Goal: Transaction & Acquisition: Purchase product/service

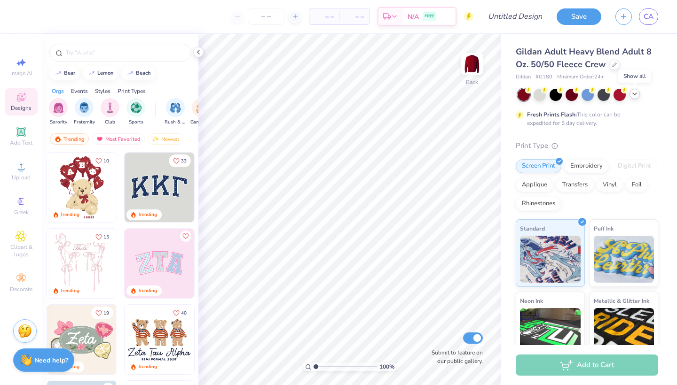
click at [638, 93] on div at bounding box center [634, 94] width 10 height 10
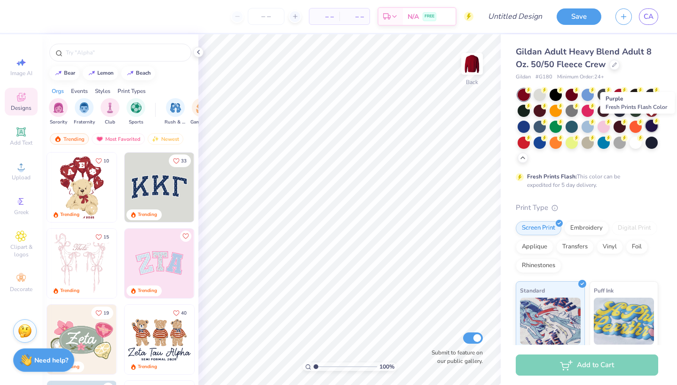
click at [652, 123] on div at bounding box center [651, 126] width 12 height 12
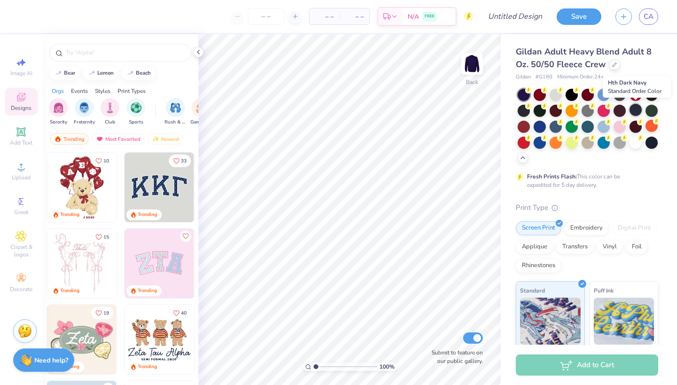
click at [638, 112] on div at bounding box center [635, 110] width 12 height 12
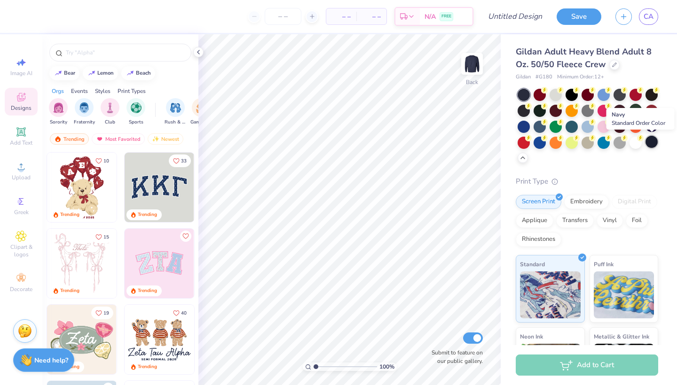
click at [653, 140] on div at bounding box center [651, 142] width 12 height 12
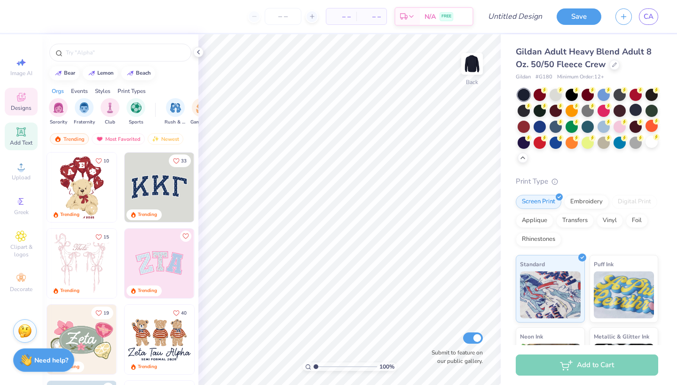
click at [27, 134] on div "Add Text" at bounding box center [21, 137] width 33 height 28
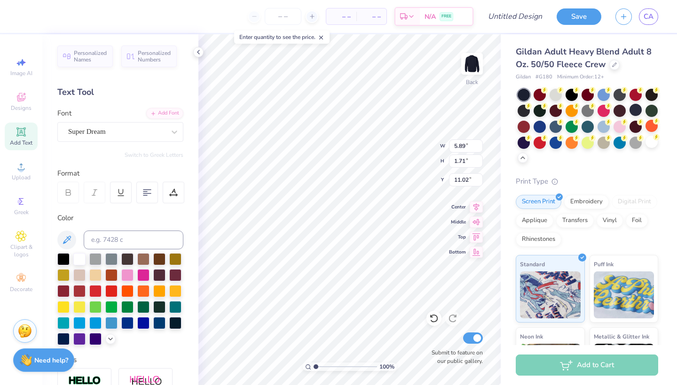
scroll to position [1, 0]
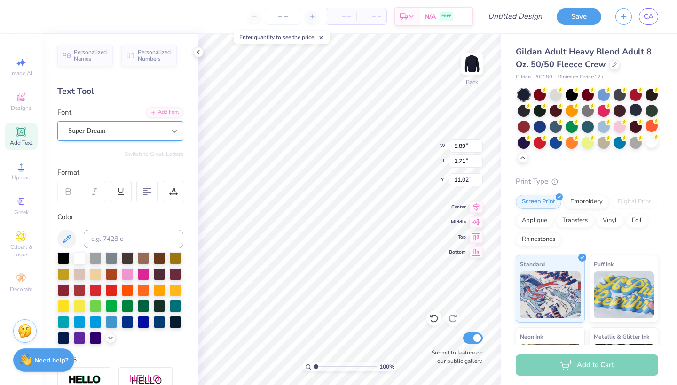
type textarea "SOTA"
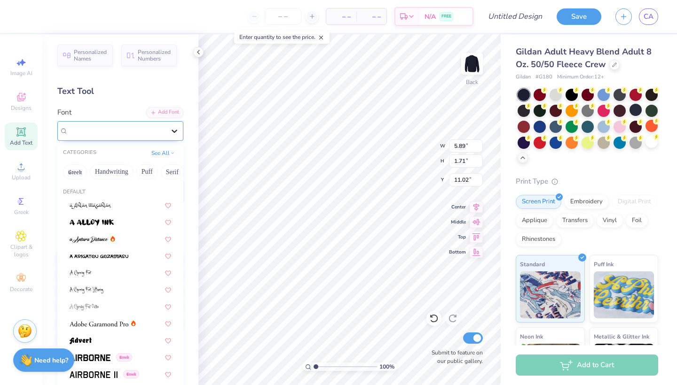
click at [173, 128] on icon at bounding box center [174, 130] width 9 height 9
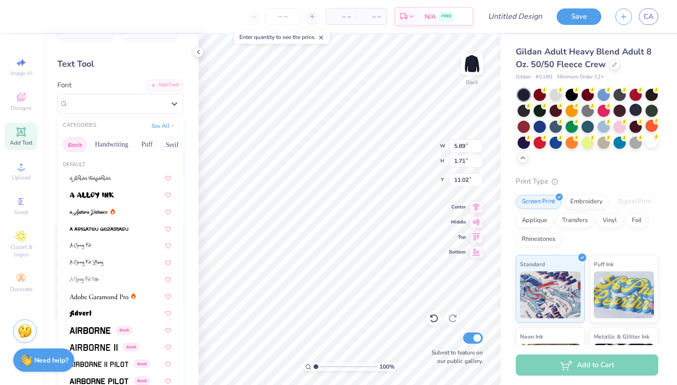
scroll to position [52, 0]
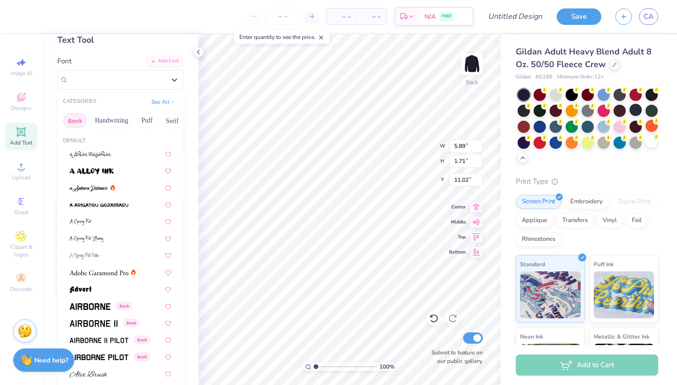
click at [73, 117] on button "Greek" at bounding box center [75, 120] width 24 height 15
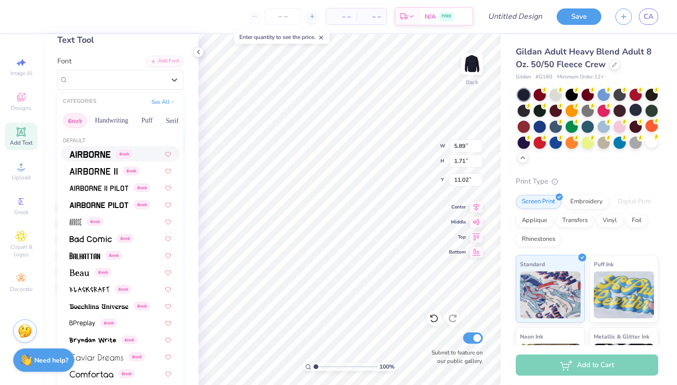
click at [78, 121] on button "Greek" at bounding box center [75, 120] width 24 height 15
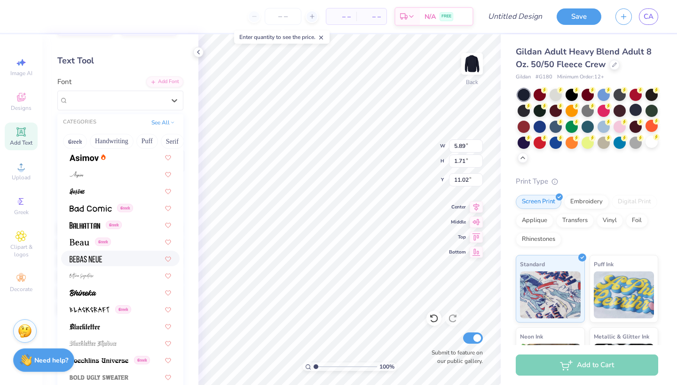
scroll to position [357, 0]
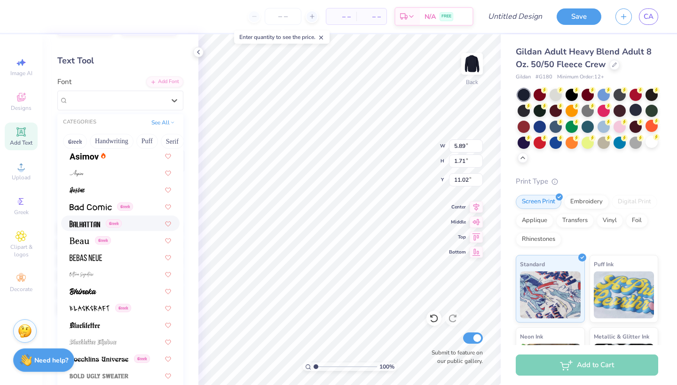
click at [89, 225] on img at bounding box center [85, 224] width 31 height 7
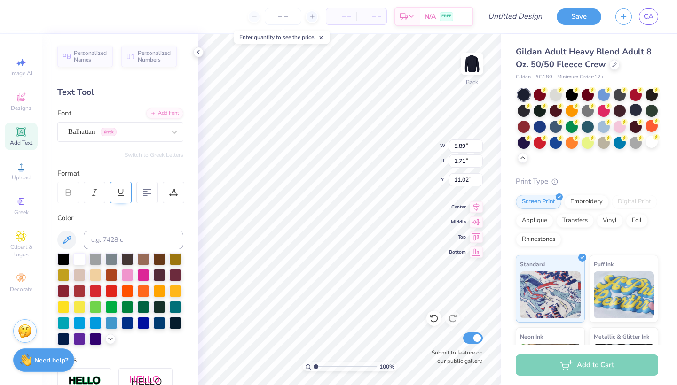
scroll to position [0, 0]
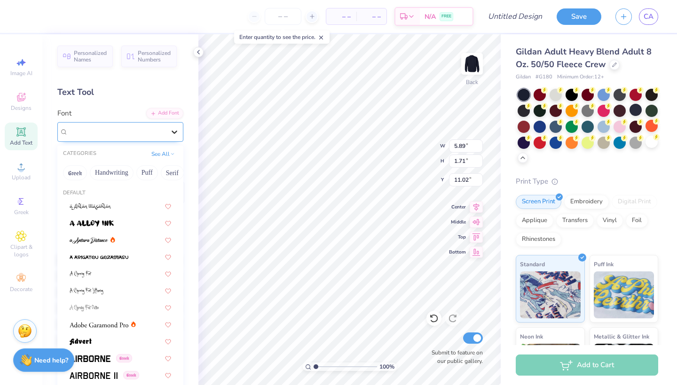
click at [173, 134] on icon at bounding box center [174, 131] width 9 height 9
click at [102, 172] on button "Handwriting" at bounding box center [112, 172] width 44 height 15
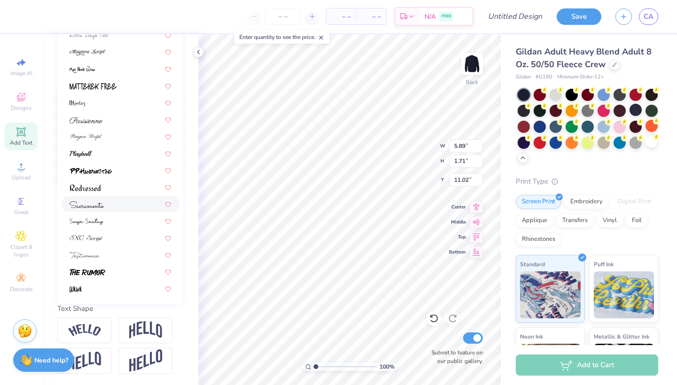
scroll to position [161, 0]
click at [104, 273] on img at bounding box center [88, 272] width 36 height 7
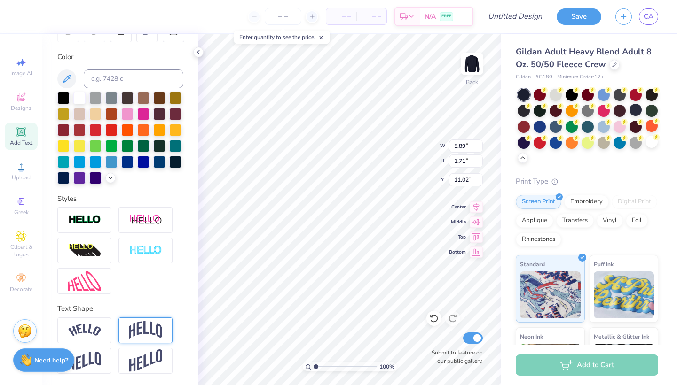
click at [133, 321] on div at bounding box center [145, 331] width 54 height 26
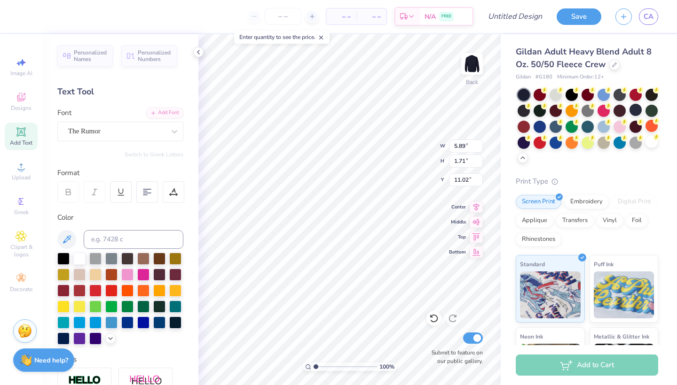
scroll to position [0, 0]
click at [175, 129] on icon at bounding box center [174, 131] width 9 height 9
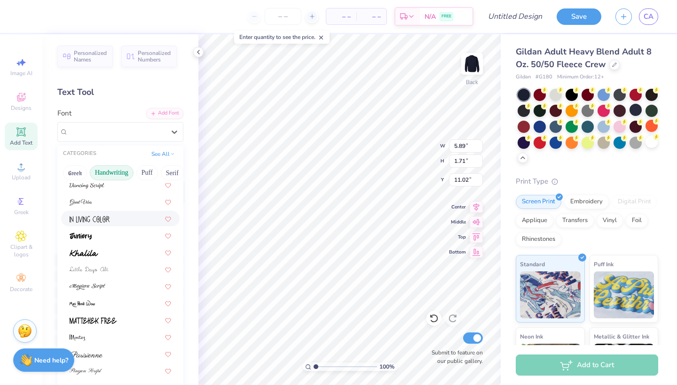
scroll to position [140, 0]
click at [163, 152] on button "See All" at bounding box center [162, 152] width 29 height 9
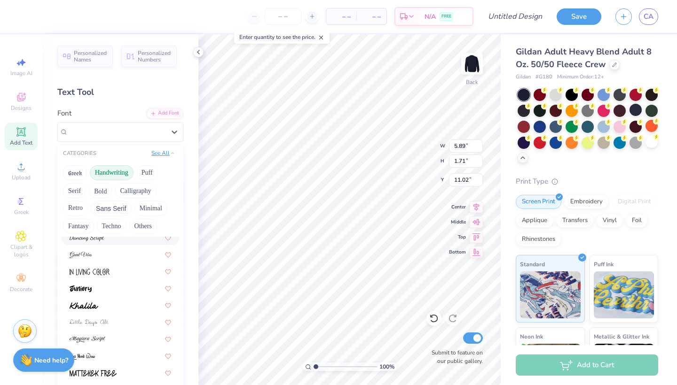
click at [163, 152] on button "See All" at bounding box center [162, 152] width 29 height 9
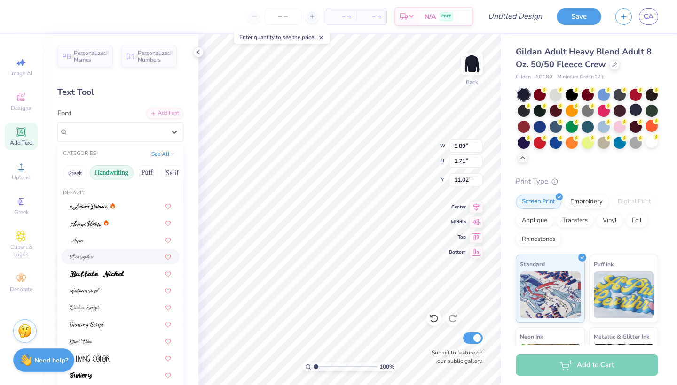
scroll to position [0, 0]
click at [171, 172] on button "Serif" at bounding box center [172, 172] width 23 height 15
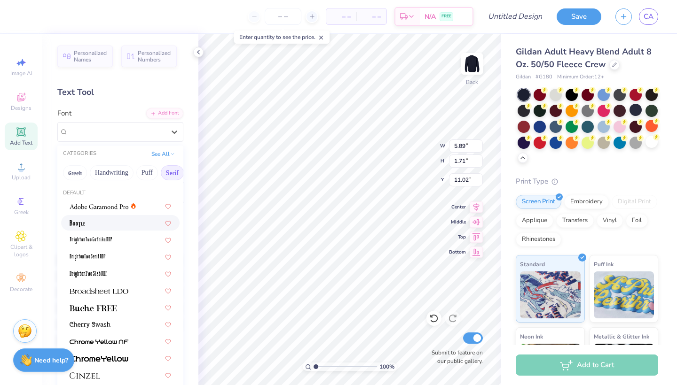
click at [126, 227] on div at bounding box center [120, 223] width 101 height 10
click at [176, 132] on icon at bounding box center [175, 132] width 6 height 3
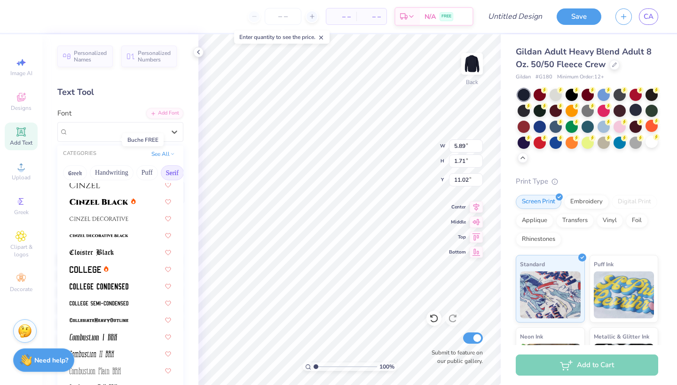
scroll to position [193, 0]
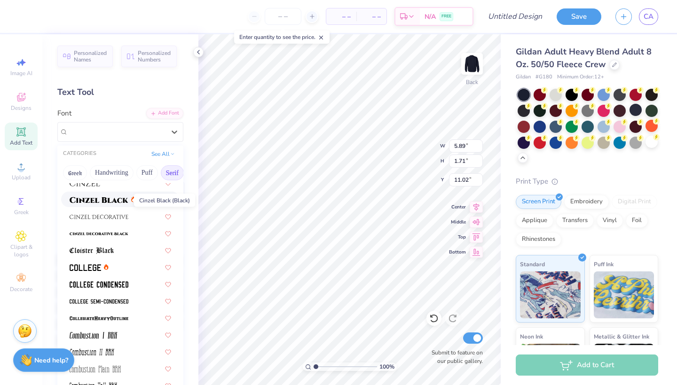
click at [120, 203] on img at bounding box center [99, 200] width 59 height 7
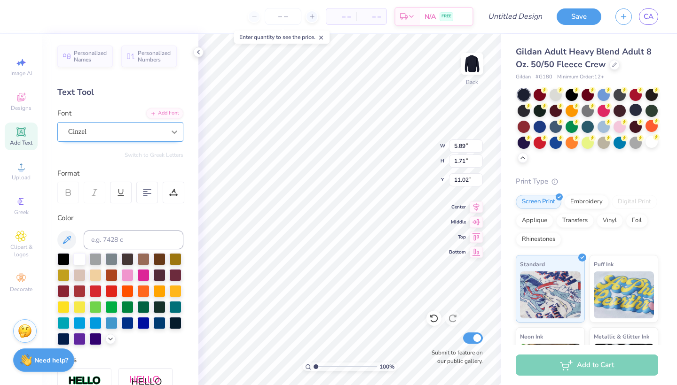
click at [175, 130] on icon at bounding box center [174, 131] width 9 height 9
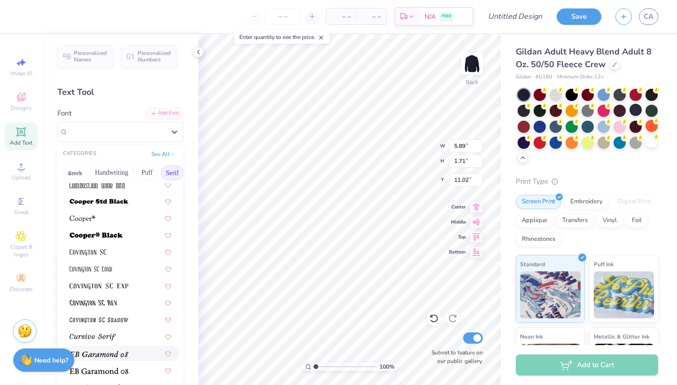
scroll to position [404, 0]
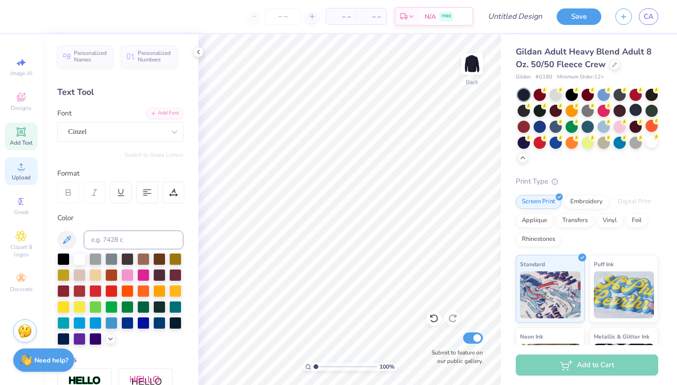
click at [23, 165] on icon at bounding box center [21, 166] width 11 height 11
click at [23, 170] on icon at bounding box center [21, 167] width 7 height 7
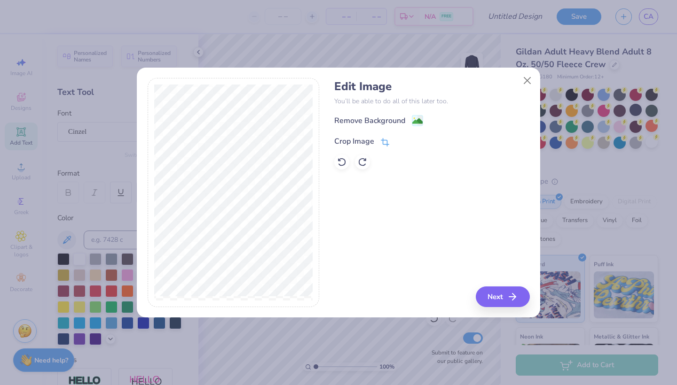
click at [384, 138] on icon at bounding box center [385, 142] width 8 height 8
click at [401, 139] on icon at bounding box center [401, 141] width 6 height 6
click at [382, 143] on icon at bounding box center [385, 142] width 8 height 8
click at [418, 122] on div "Remove Background Crop Image" at bounding box center [431, 142] width 195 height 55
click at [400, 139] on icon at bounding box center [401, 141] width 6 height 6
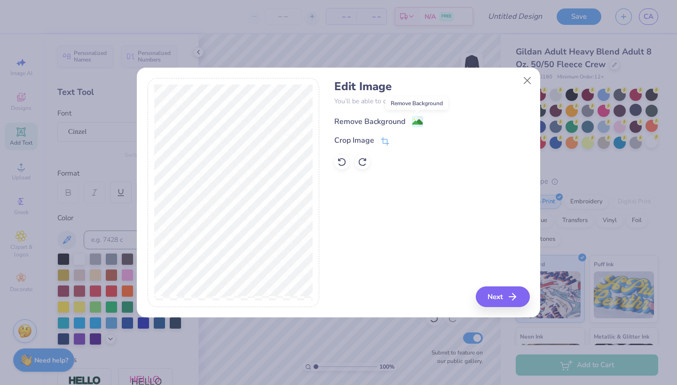
click at [419, 119] on image at bounding box center [417, 122] width 10 height 10
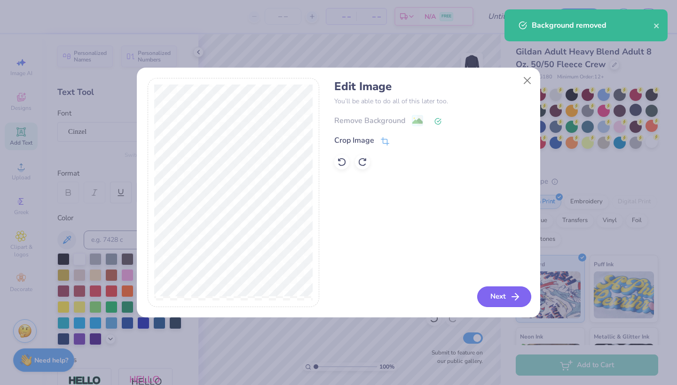
click at [494, 291] on button "Next" at bounding box center [504, 297] width 54 height 21
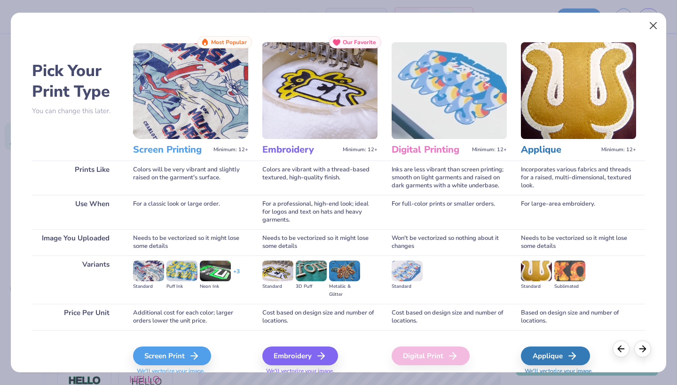
click at [655, 25] on button "Close" at bounding box center [653, 26] width 18 height 18
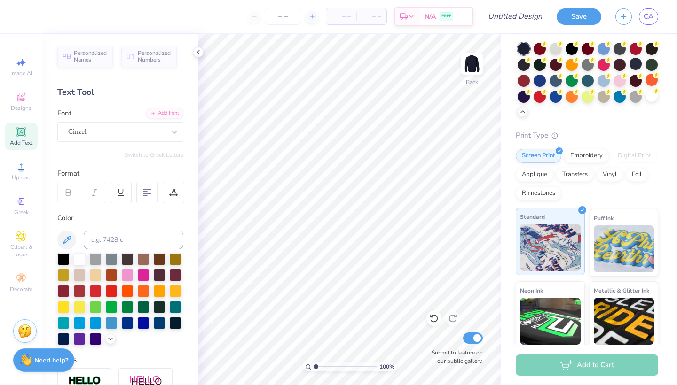
scroll to position [48, 0]
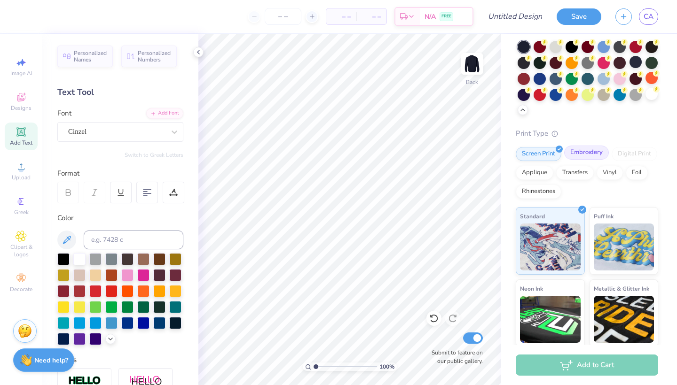
click at [574, 152] on div "Embroidery" at bounding box center [586, 153] width 45 height 14
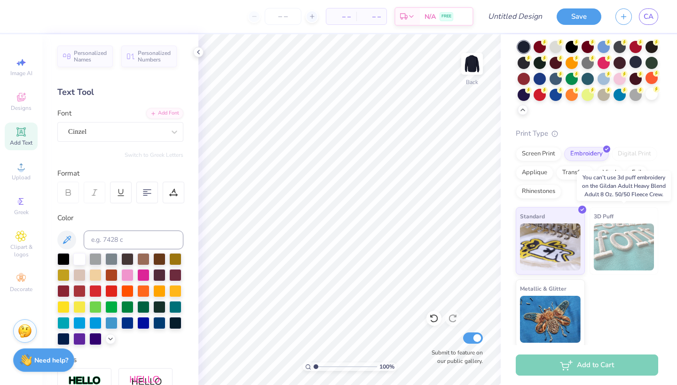
click at [622, 257] on img at bounding box center [623, 247] width 61 height 47
click at [585, 369] on div "Add to Cart" at bounding box center [586, 365] width 142 height 21
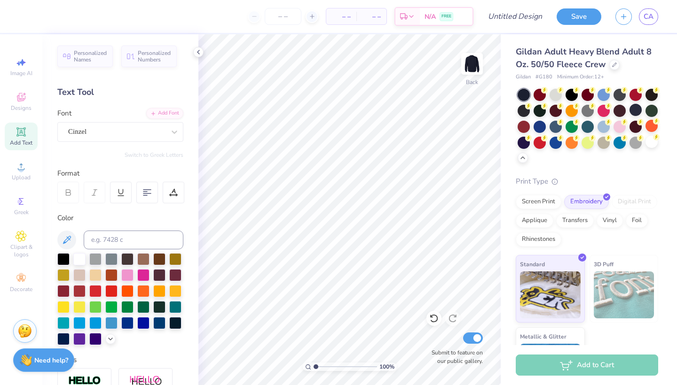
scroll to position [0, 0]
click at [18, 173] on div "Upload" at bounding box center [21, 171] width 33 height 28
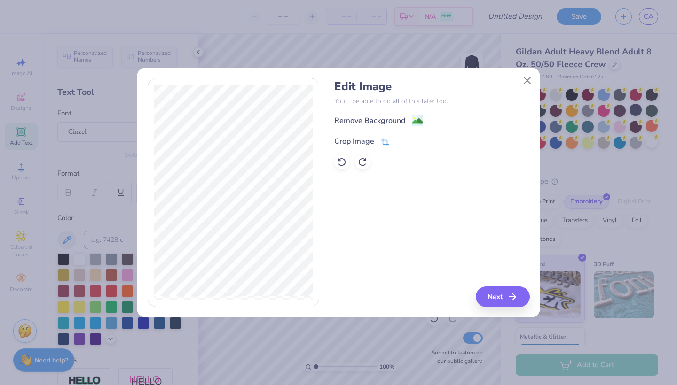
click at [380, 145] on div "Crop Image" at bounding box center [361, 141] width 55 height 11
click at [257, 161] on div at bounding box center [234, 192] width 172 height 229
click at [399, 137] on button at bounding box center [401, 141] width 10 height 10
click at [386, 138] on icon at bounding box center [385, 142] width 8 height 8
click at [399, 141] on polyline at bounding box center [401, 140] width 4 height 3
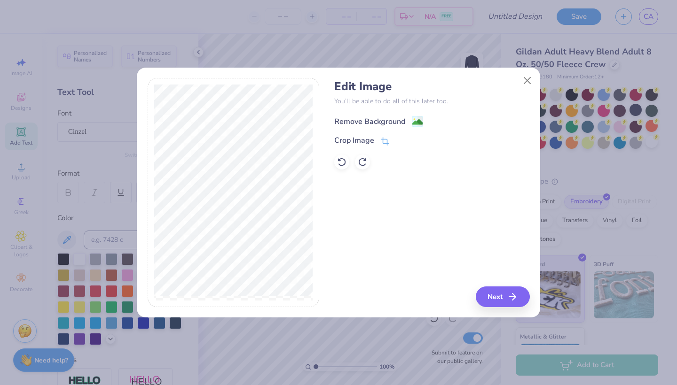
click at [417, 118] on image at bounding box center [417, 122] width 10 height 10
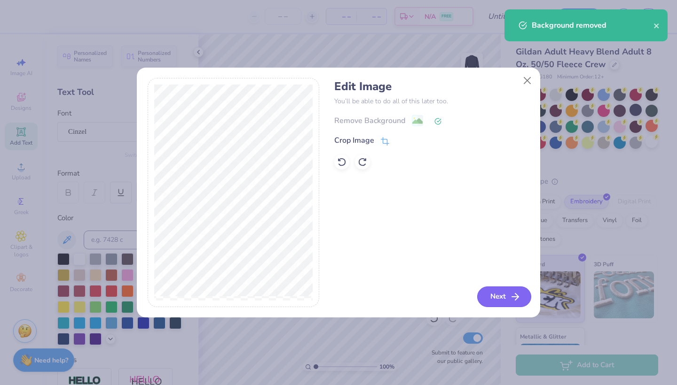
click at [500, 294] on button "Next" at bounding box center [504, 297] width 54 height 21
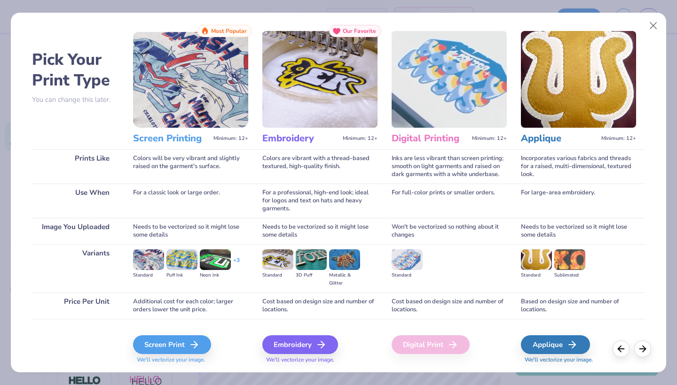
scroll to position [9, 0]
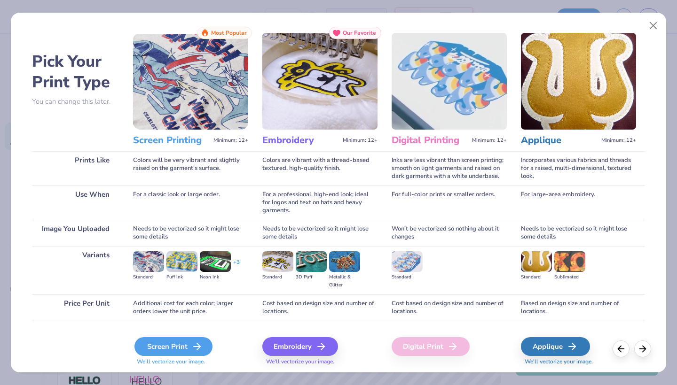
click at [198, 343] on icon at bounding box center [196, 346] width 11 height 11
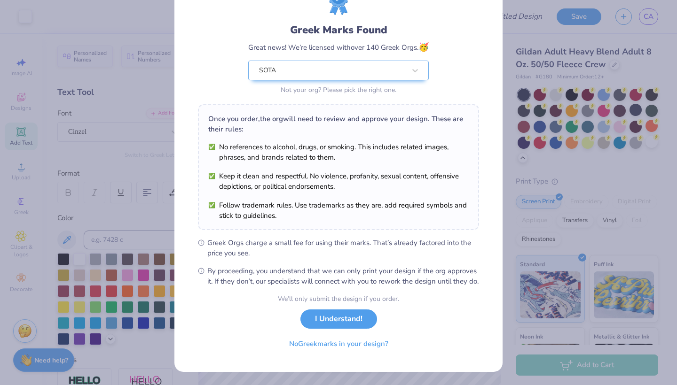
scroll to position [53, 0]
click at [323, 323] on button "I Understand!" at bounding box center [338, 316] width 77 height 19
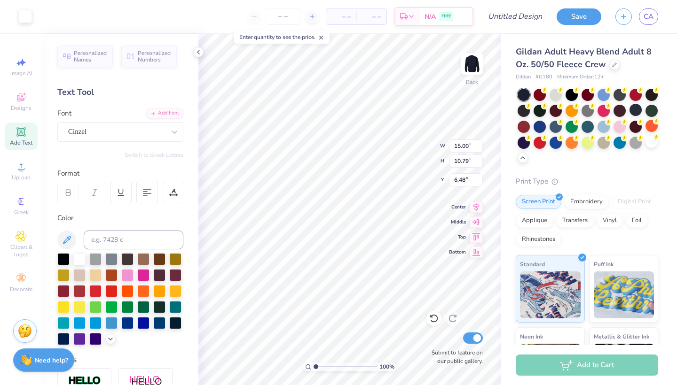
type input "9.26"
type input "6.66"
type input "4.59"
type input "9.69"
type input "6.97"
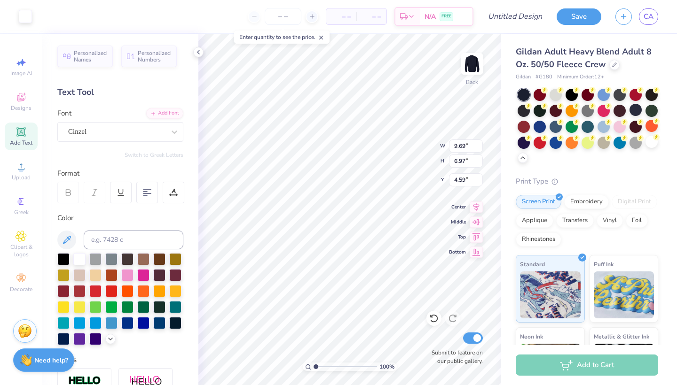
type input "3.95"
click at [580, 5] on div "Save CA" at bounding box center [616, 16] width 120 height 33
click at [577, 14] on button "Save" at bounding box center [578, 15] width 45 height 16
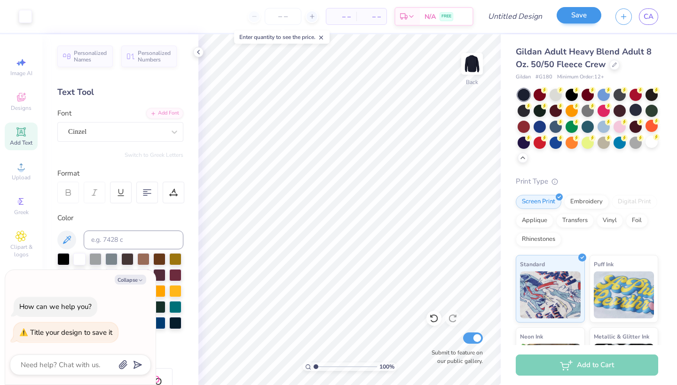
click at [572, 18] on button "Save" at bounding box center [578, 15] width 45 height 16
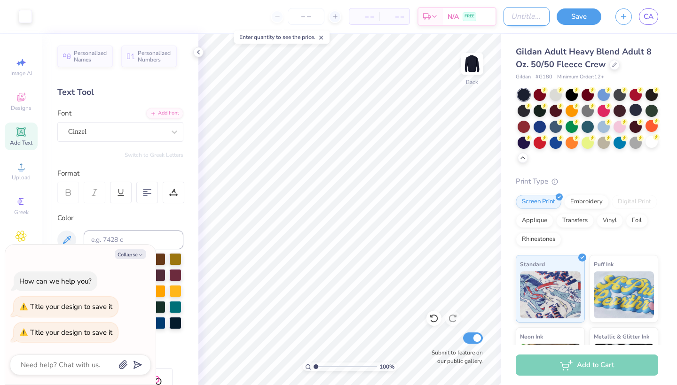
type textarea "x"
click at [515, 19] on input "Design Title" at bounding box center [526, 16] width 46 height 19
type input "C"
type textarea "x"
type input "CR"
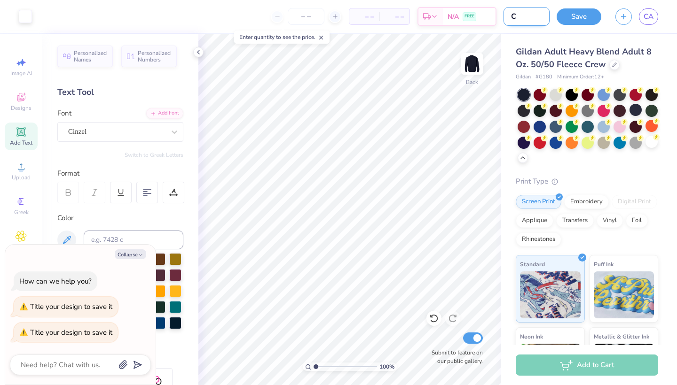
type textarea "x"
type input "CRE"
type textarea "x"
type input "CREW"
type textarea "x"
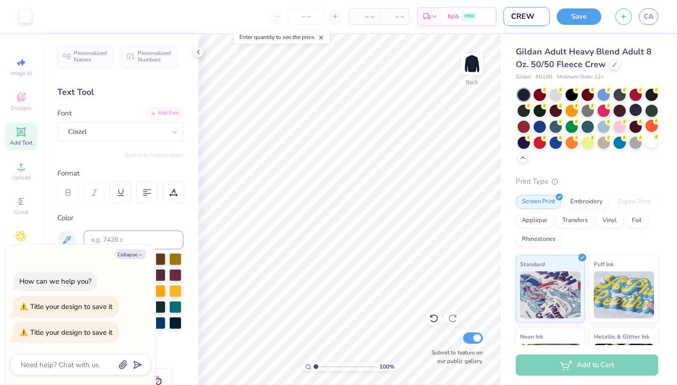
type input "CREWN"
type textarea "x"
type input "CREWNE"
type textarea "x"
type input "CREWNEC"
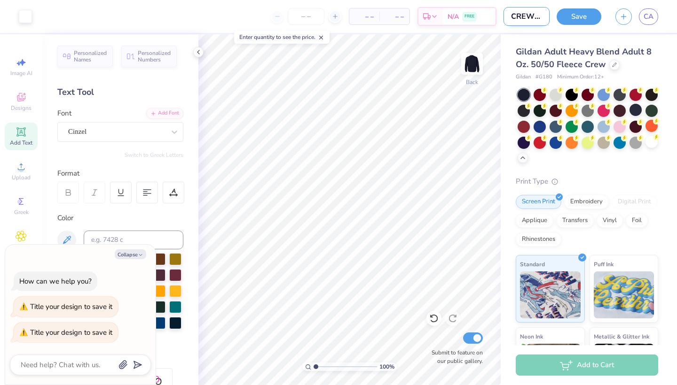
type textarea "x"
type input "CREWNECK"
type textarea "x"
type input "CREWNECK"
click at [570, 17] on button "Save" at bounding box center [578, 15] width 45 height 16
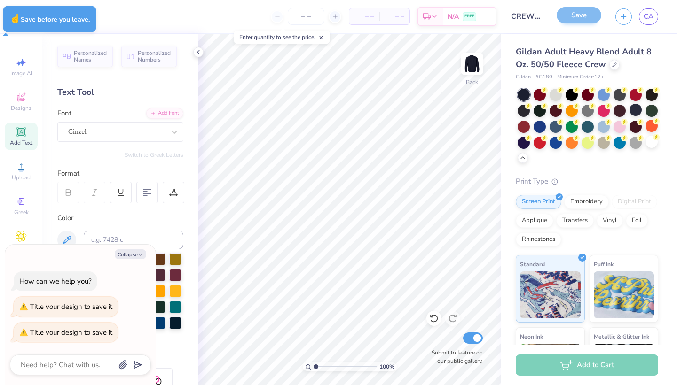
type textarea "x"
